Goal: Task Accomplishment & Management: Manage account settings

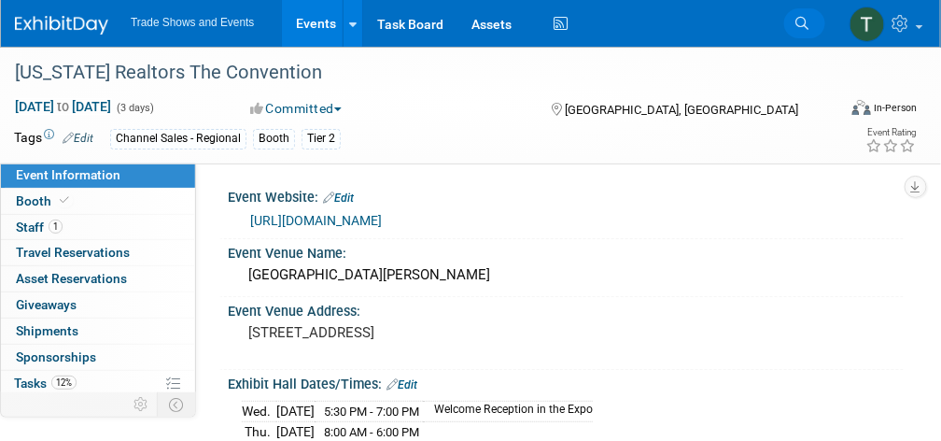
click at [801, 21] on icon at bounding box center [801, 23] width 13 height 13
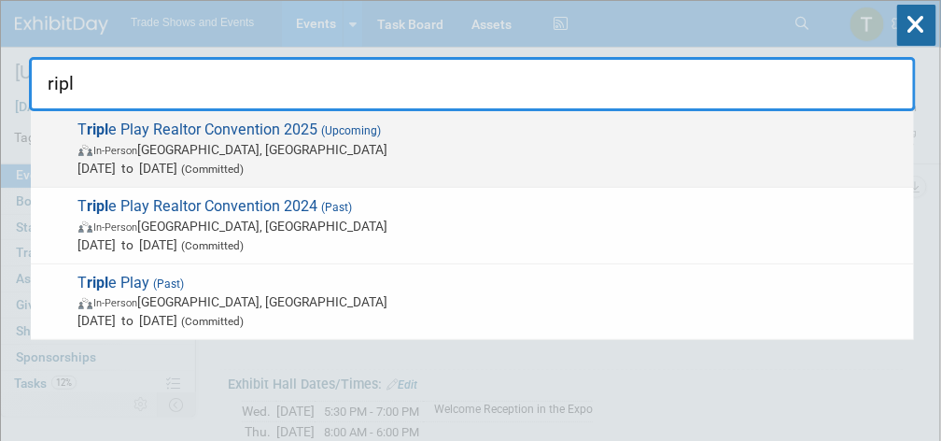
type input "ripl"
click at [286, 145] on span "In-Person [GEOGRAPHIC_DATA], [GEOGRAPHIC_DATA]" at bounding box center [491, 149] width 826 height 19
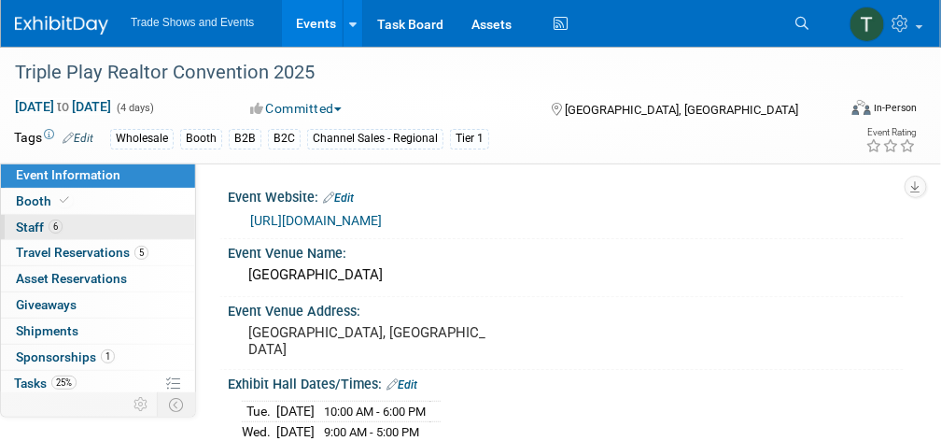
click at [72, 227] on link "6 Staff 6" at bounding box center [98, 227] width 194 height 25
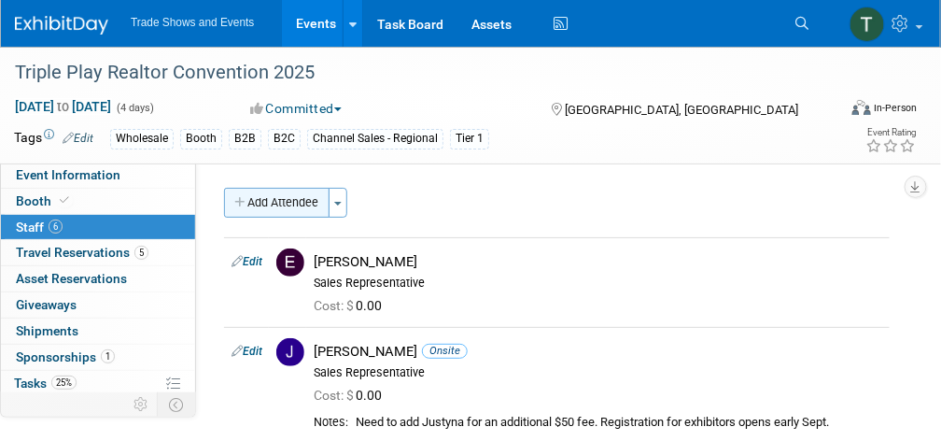
click at [265, 198] on button "Add Attendee" at bounding box center [276, 203] width 105 height 30
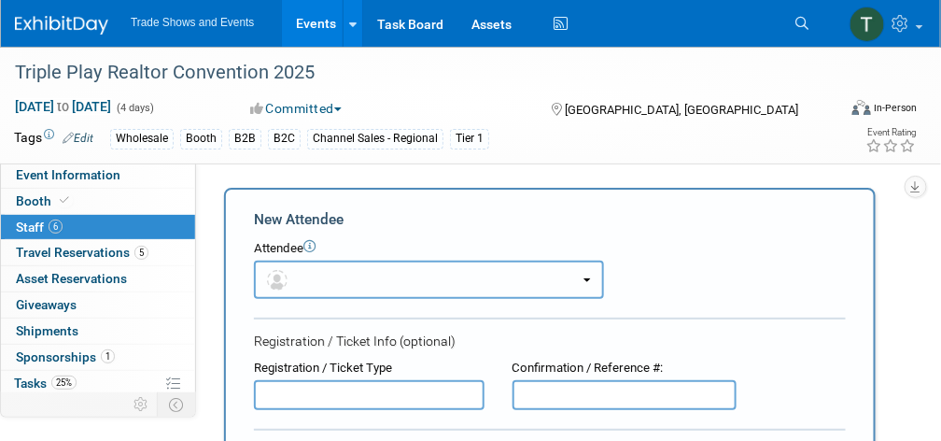
click at [352, 283] on button "button" at bounding box center [429, 279] width 350 height 38
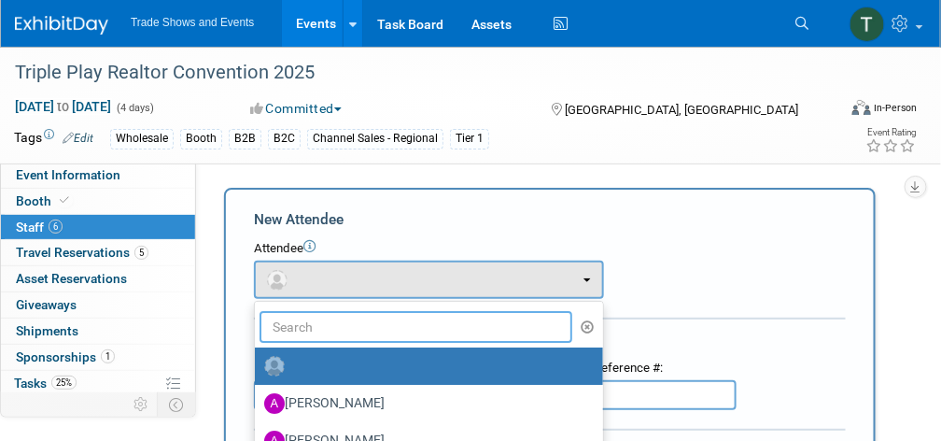
click at [344, 333] on input "text" at bounding box center [415, 327] width 313 height 32
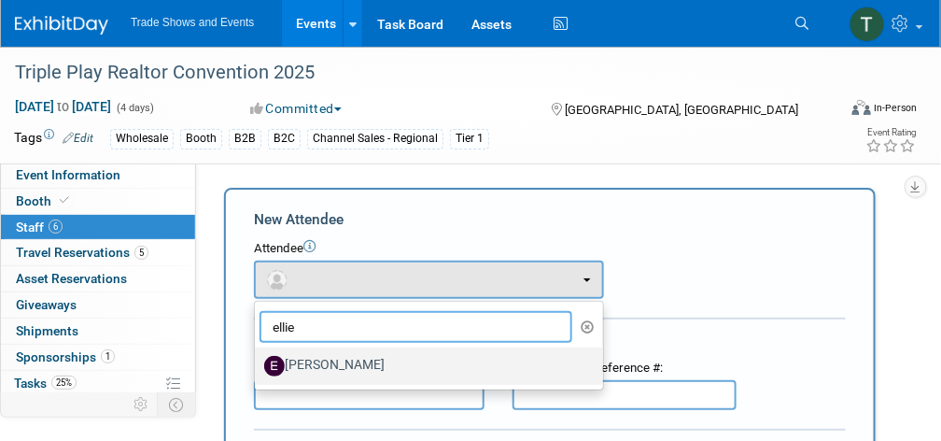
type input "ellie"
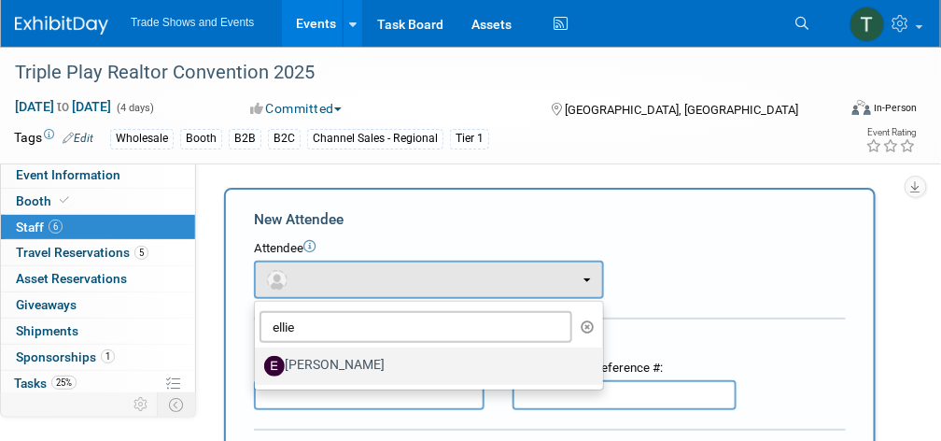
click at [343, 358] on label "Ellie Matthai" at bounding box center [424, 366] width 320 height 30
click at [258, 358] on input "Ellie Matthai" at bounding box center [251, 364] width 12 height 12
select select "3431af3c-20b4-47ac-8aca-93bb85693ae0"
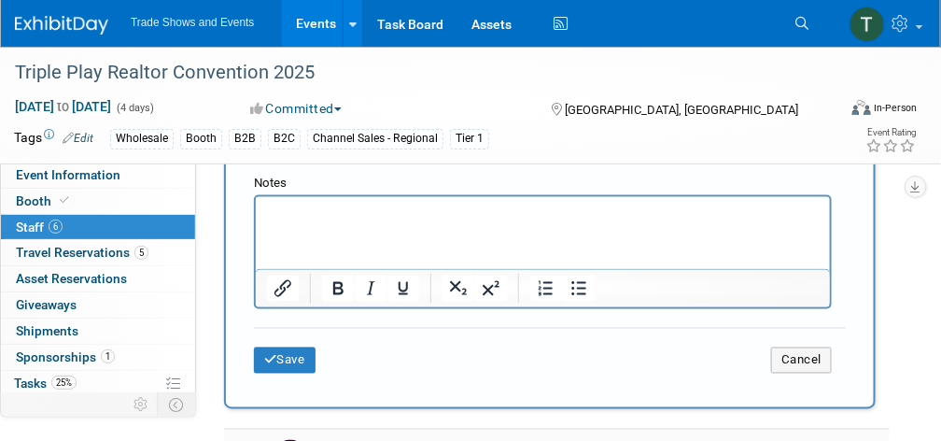
scroll to position [568, 0]
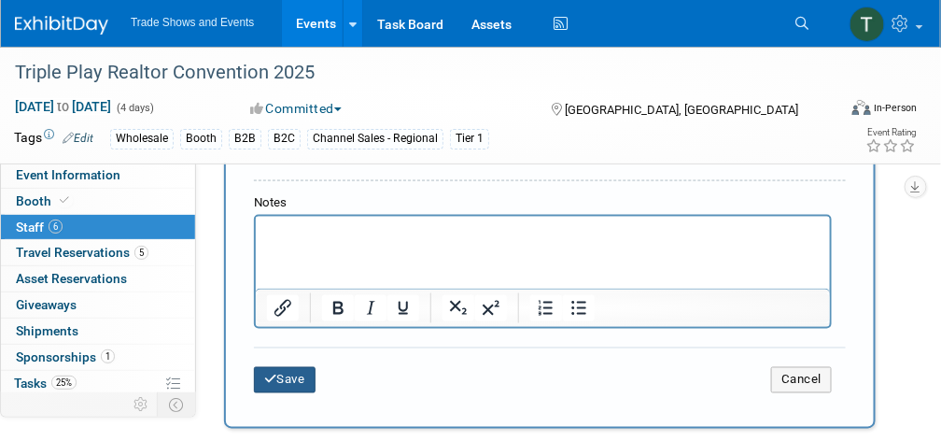
click at [287, 375] on button "Save" at bounding box center [285, 380] width 62 height 26
